Goal: Transaction & Acquisition: Purchase product/service

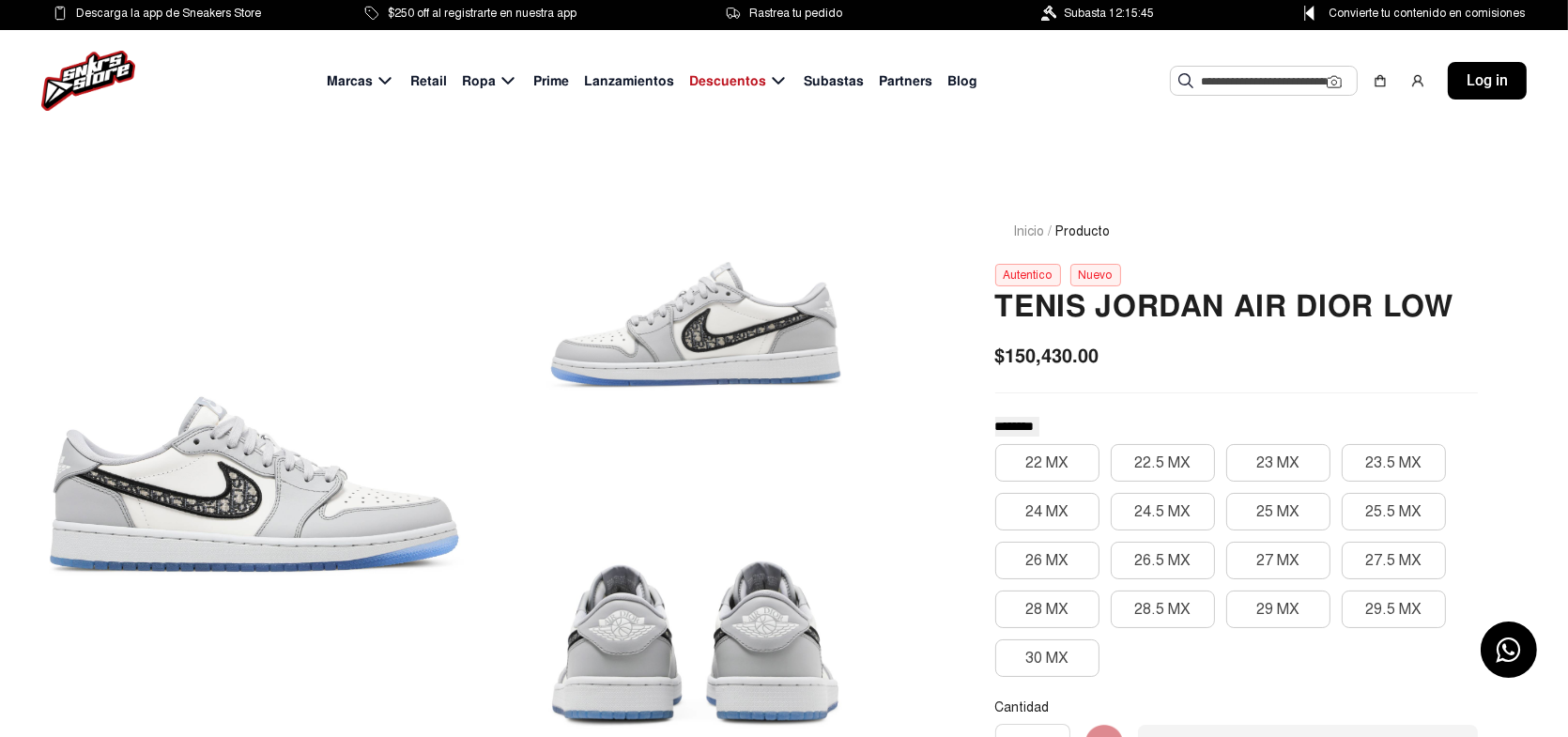
click at [153, 460] on div at bounding box center [254, 484] width 419 height 615
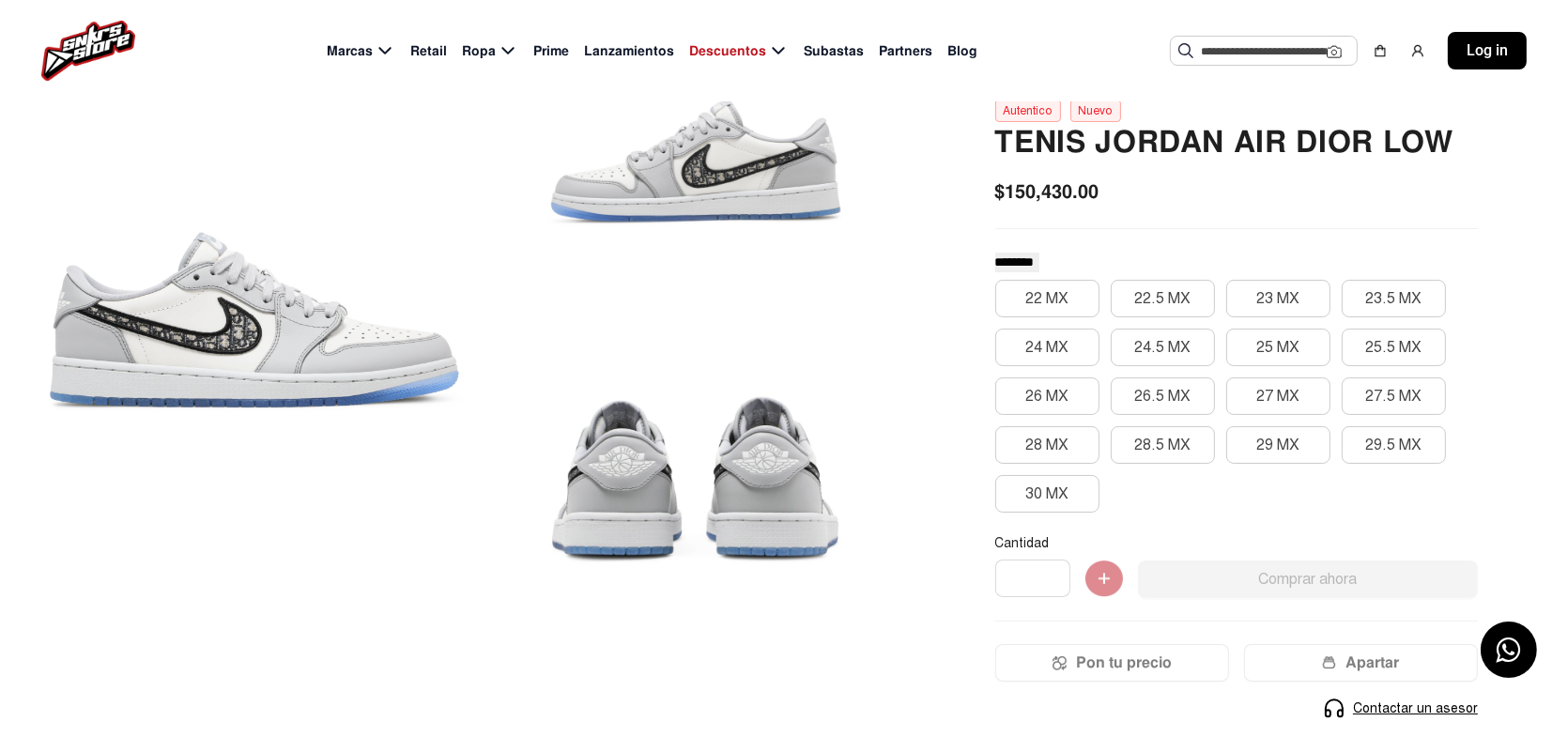
scroll to position [188, 0]
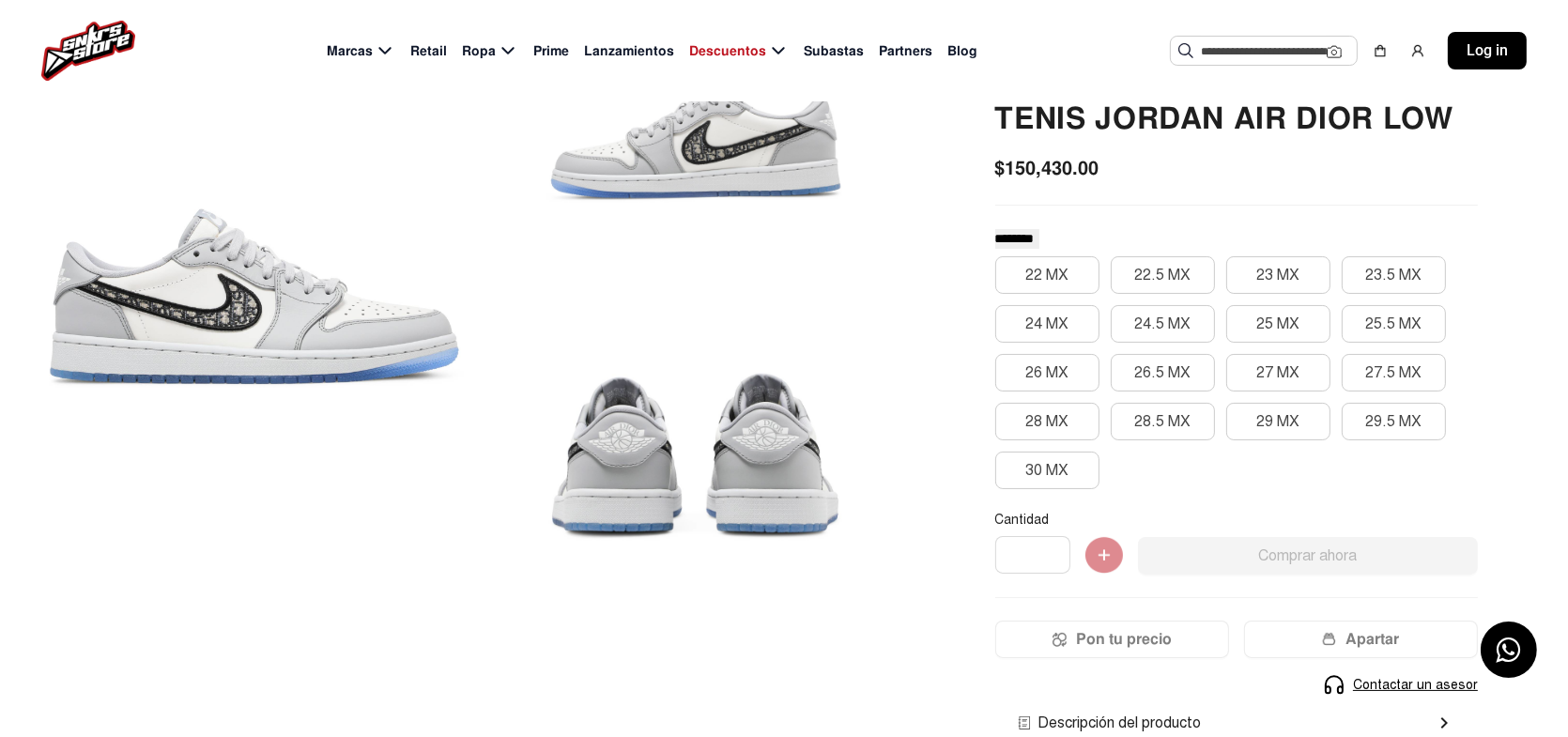
click at [756, 451] on div at bounding box center [695, 456] width 419 height 297
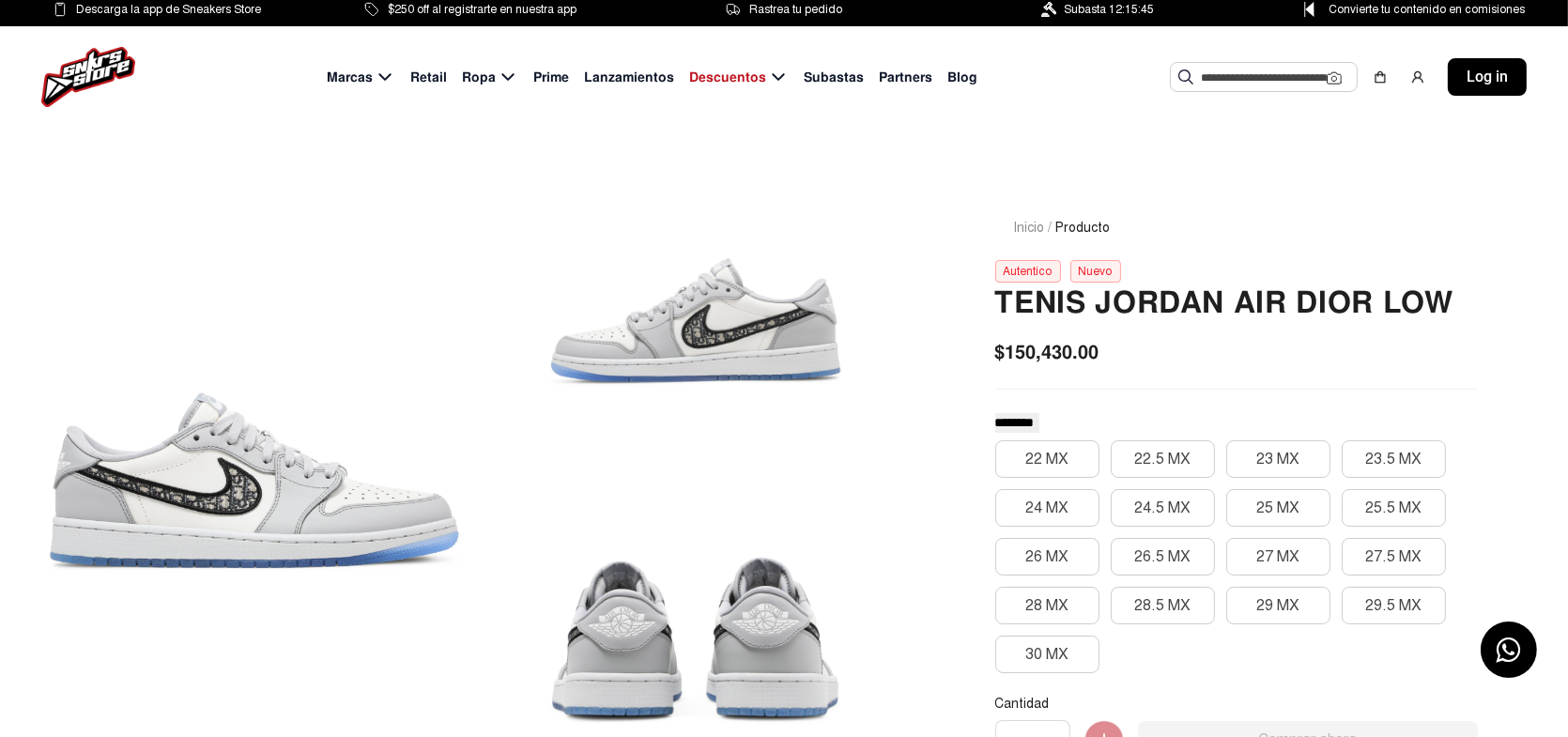
scroll to position [0, 0]
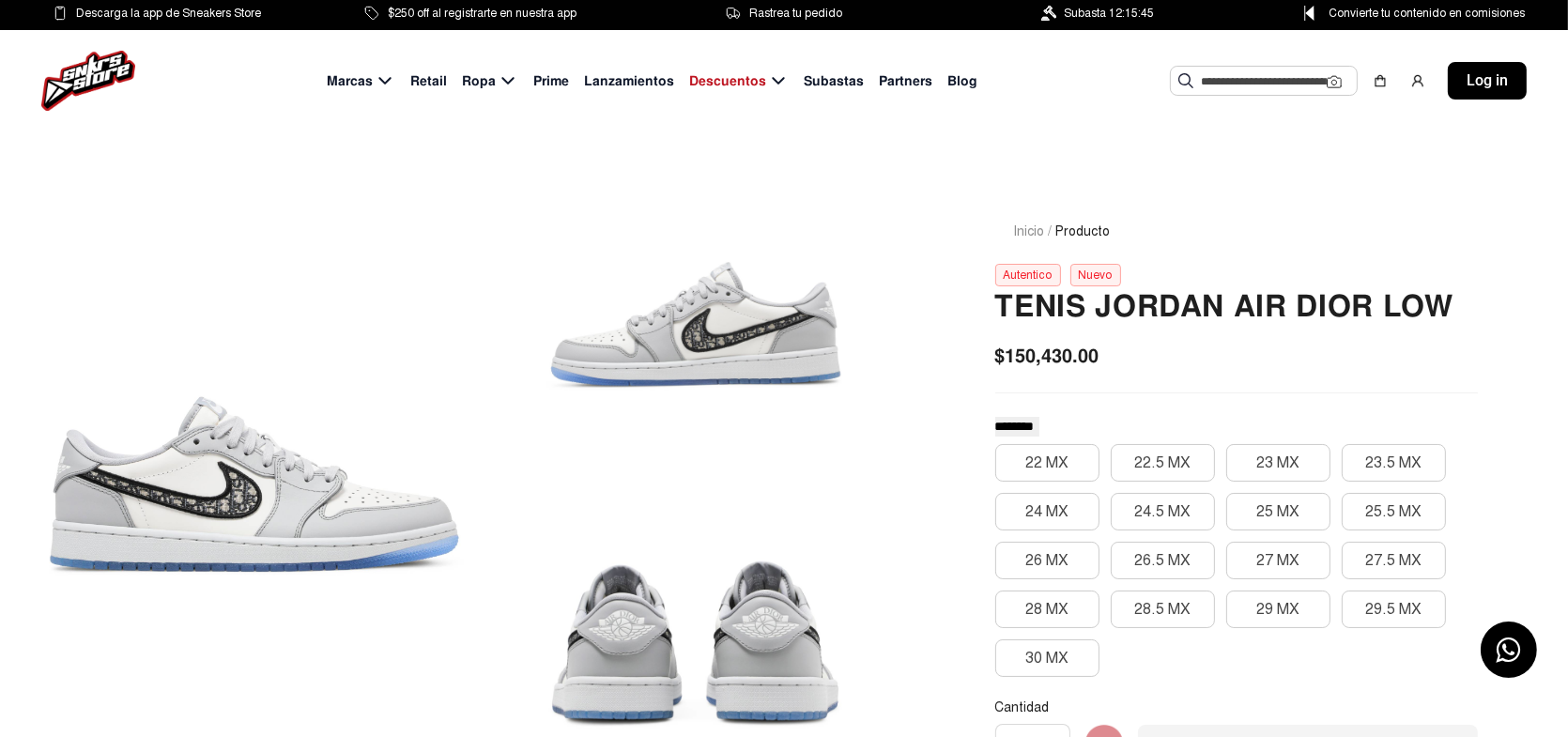
click at [729, 368] on div at bounding box center [695, 325] width 419 height 297
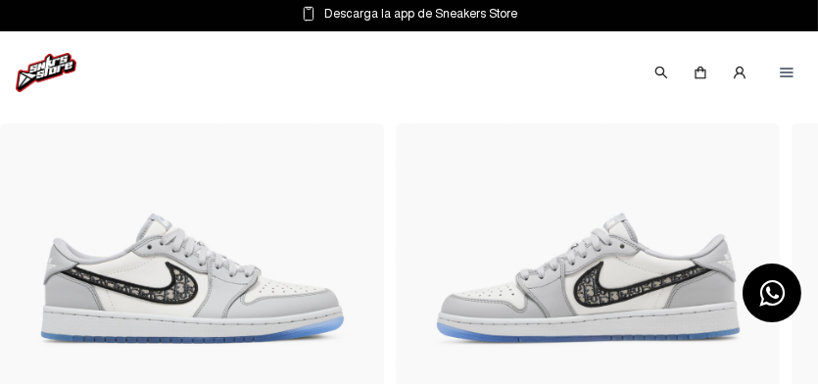
scroll to position [49, 0]
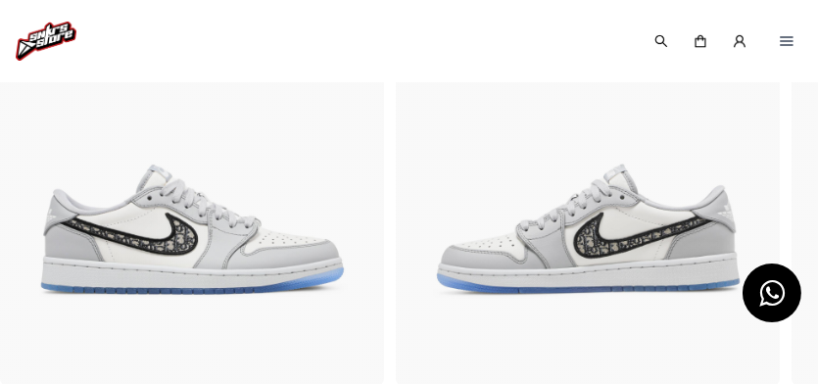
click at [522, 198] on img at bounding box center [588, 229] width 368 height 311
click at [580, 228] on img at bounding box center [588, 229] width 368 height 311
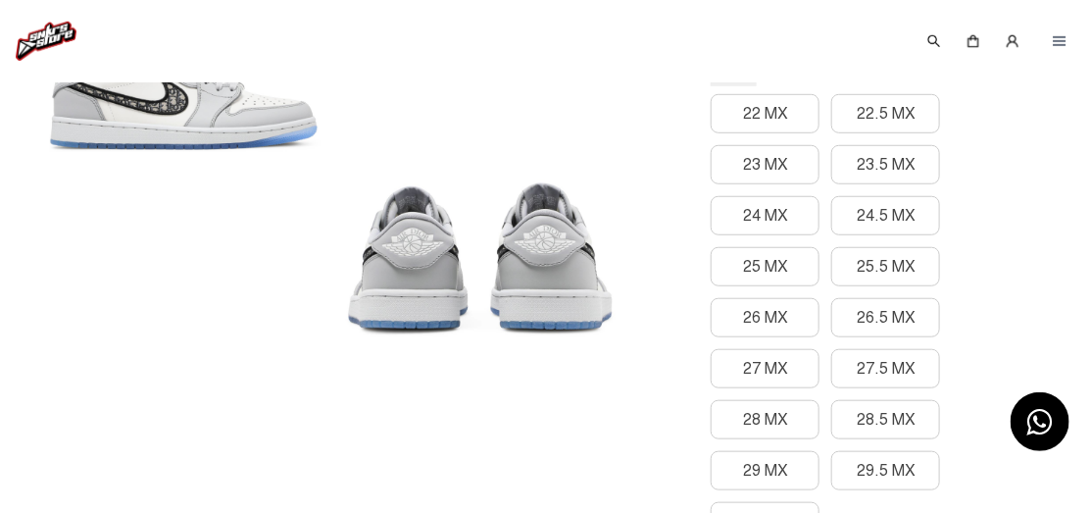
scroll to position [343, 0]
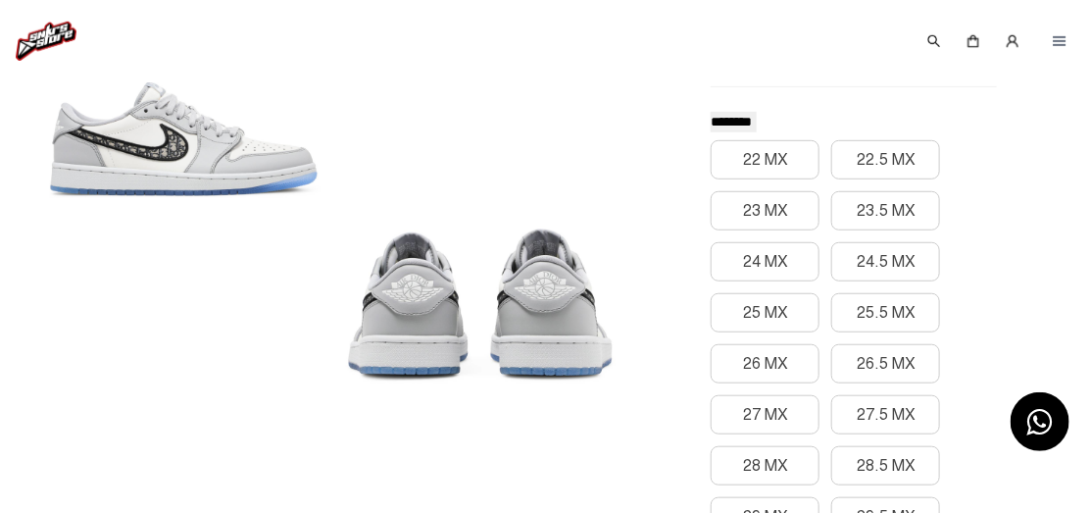
click at [421, 292] on div at bounding box center [480, 305] width 273 height 310
drag, startPoint x: 421, startPoint y: 292, endPoint x: 215, endPoint y: 317, distance: 208.2
click at [215, 317] on div at bounding box center [331, 150] width 569 height 665
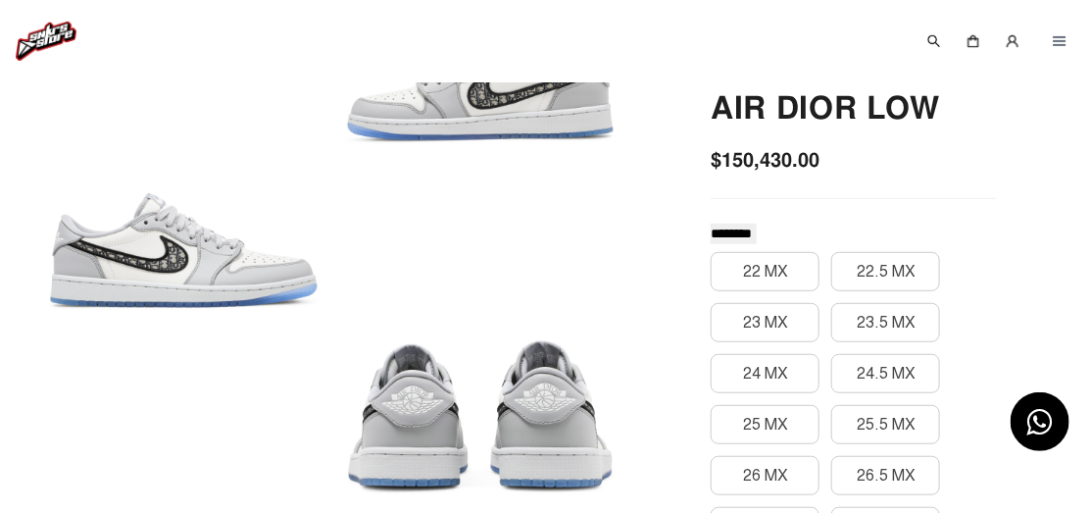
scroll to position [326, 0]
